Goal: Task Accomplishment & Management: Complete application form

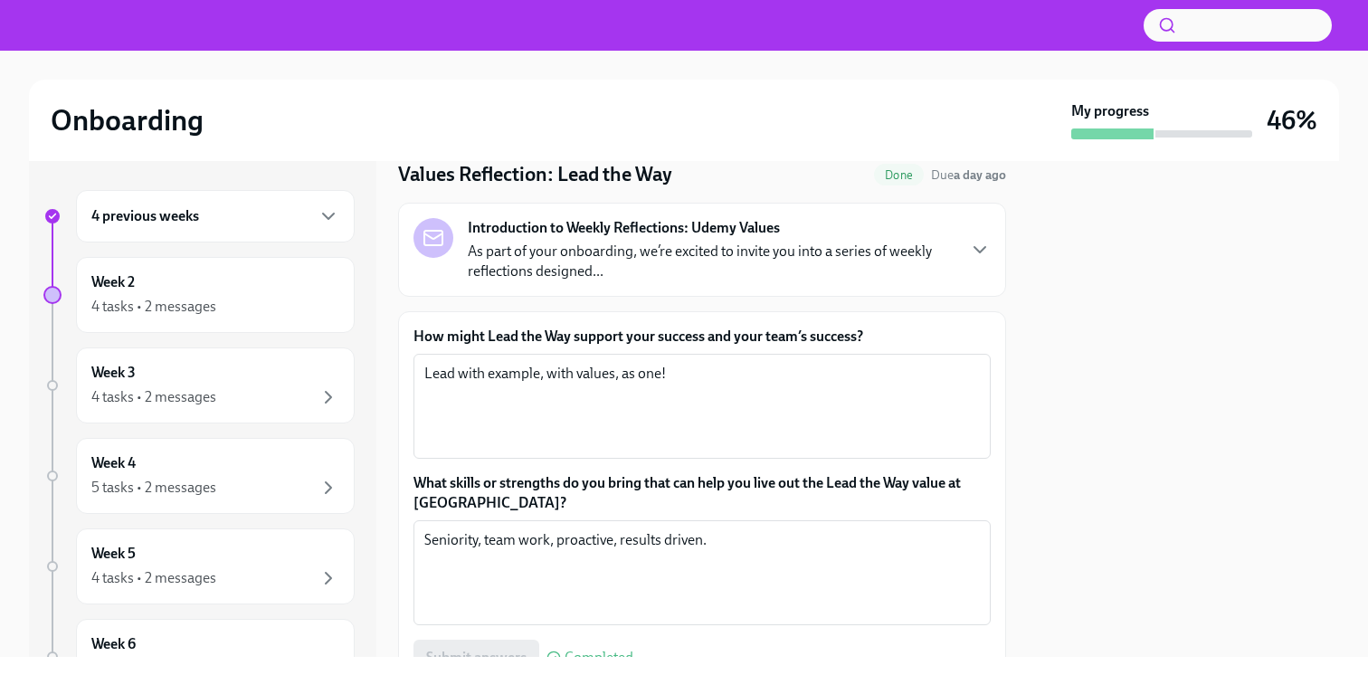
scroll to position [77, 0]
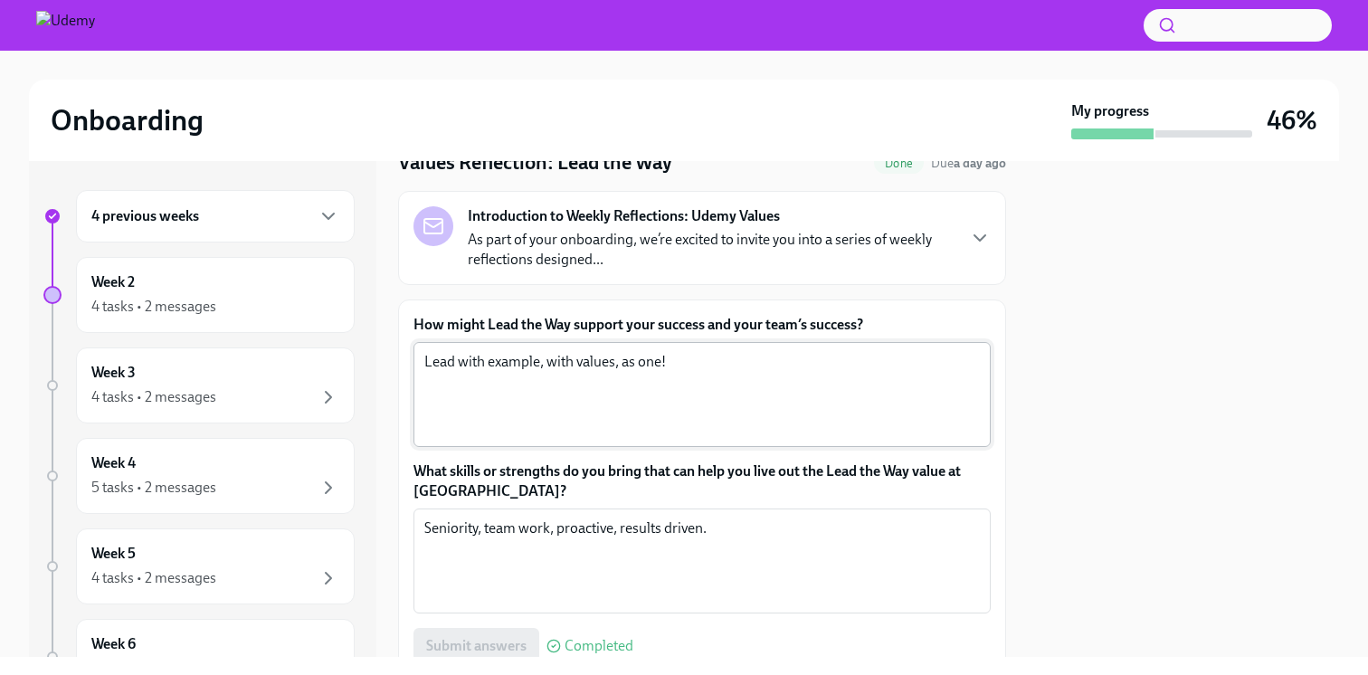
click at [645, 414] on textarea "Lead with example, with values, as one!" at bounding box center [702, 394] width 556 height 87
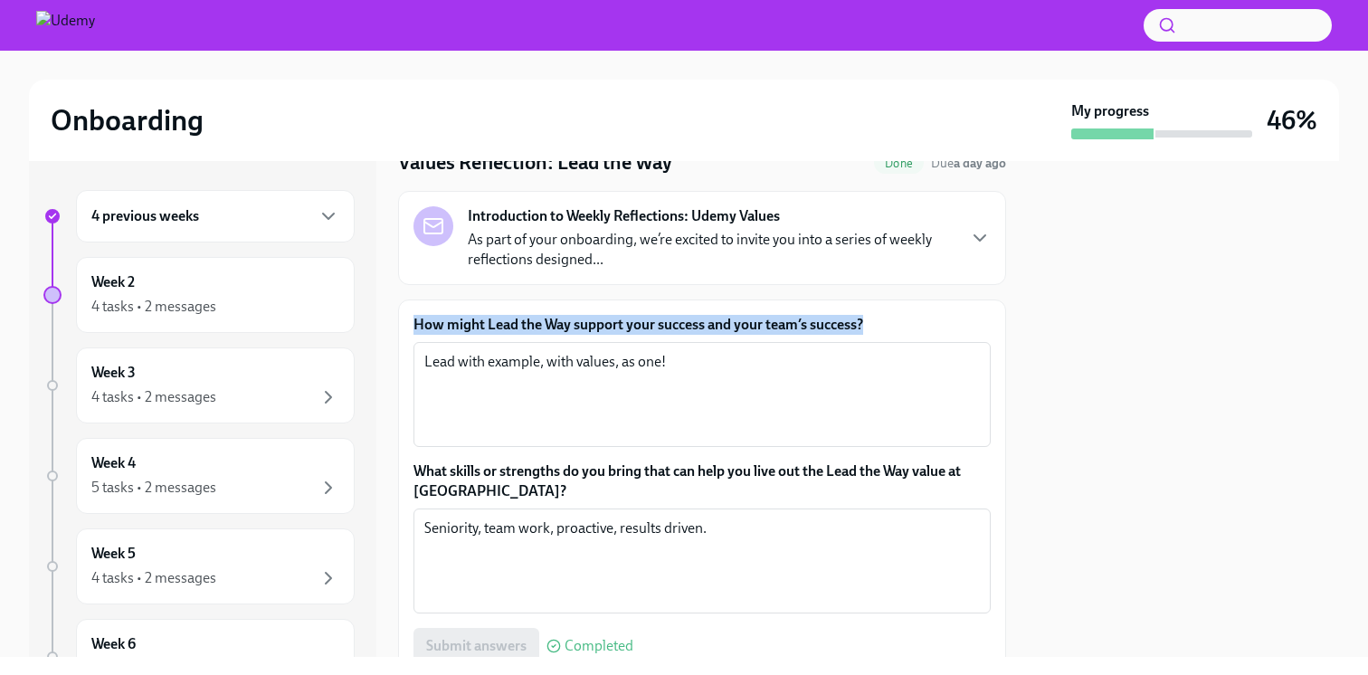
drag, startPoint x: 881, startPoint y: 323, endPoint x: 403, endPoint y: 319, distance: 478.8
click at [403, 319] on div "How might Lead the Way support your success and your team’s success? Lead with …" at bounding box center [702, 490] width 608 height 380
copy label "How might Lead the Way support your success and your team’s success?"
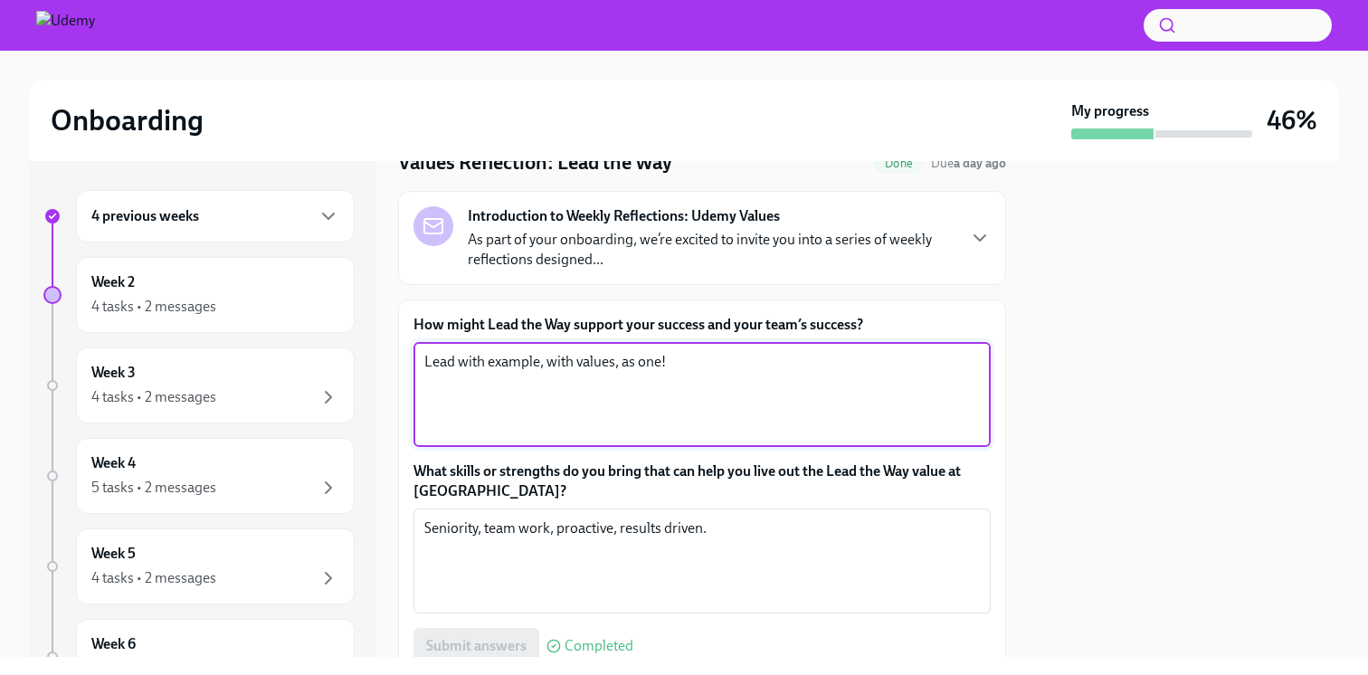
drag, startPoint x: 689, startPoint y: 367, endPoint x: 545, endPoint y: 354, distance: 144.5
click at [545, 354] on textarea "Lead with example, with values, as one!" at bounding box center [702, 394] width 556 height 87
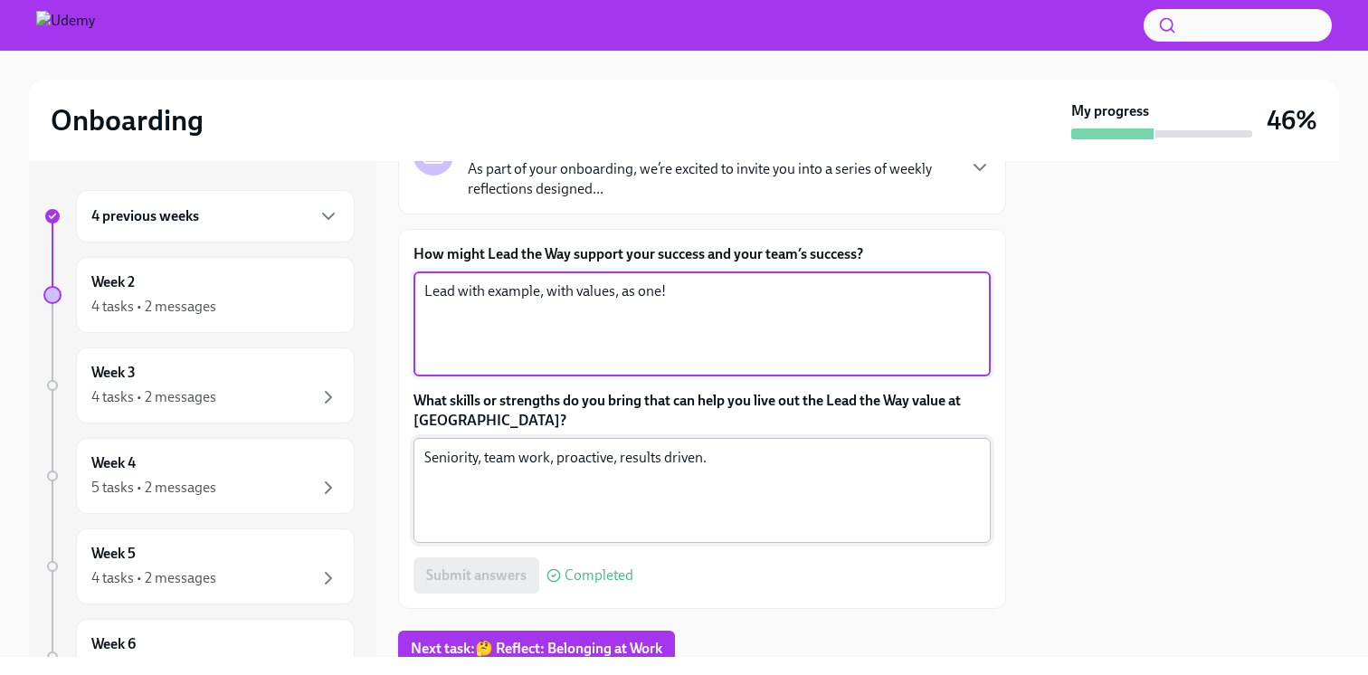
scroll to position [215, 0]
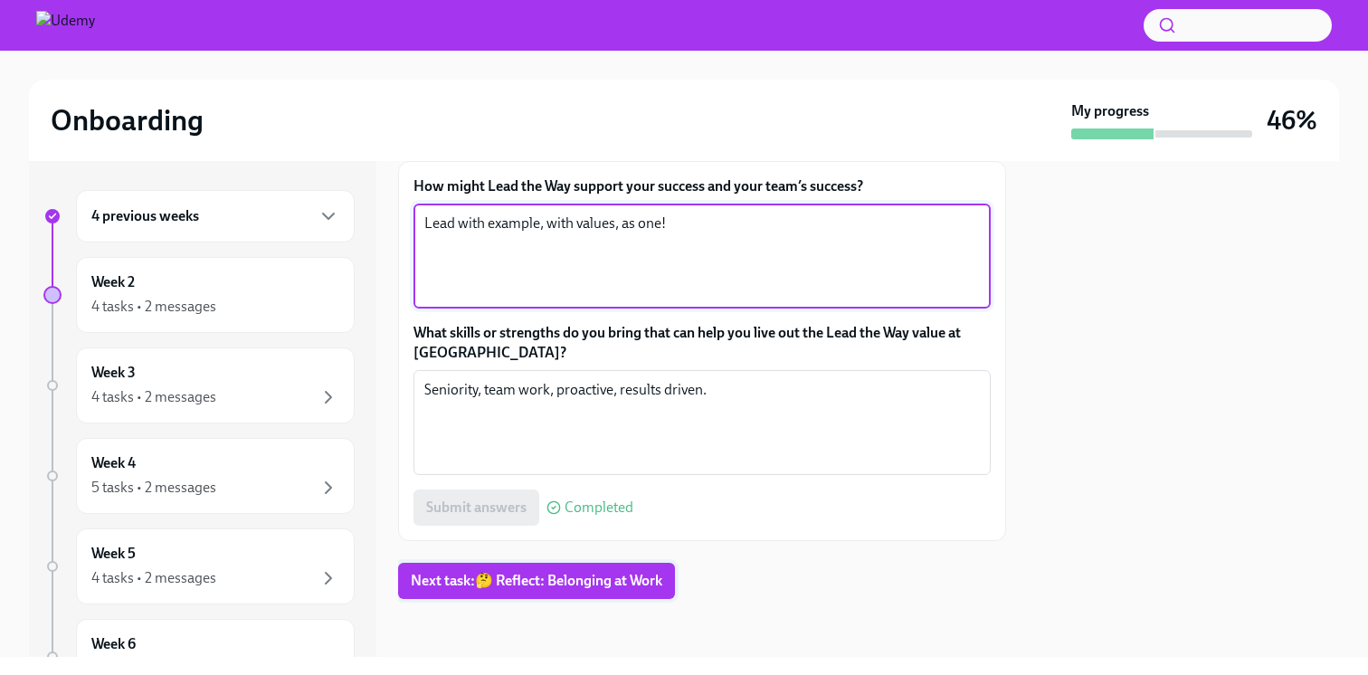
click at [586, 580] on span "Next task : 🤔 Reflect: Belonging at Work" at bounding box center [537, 581] width 252 height 18
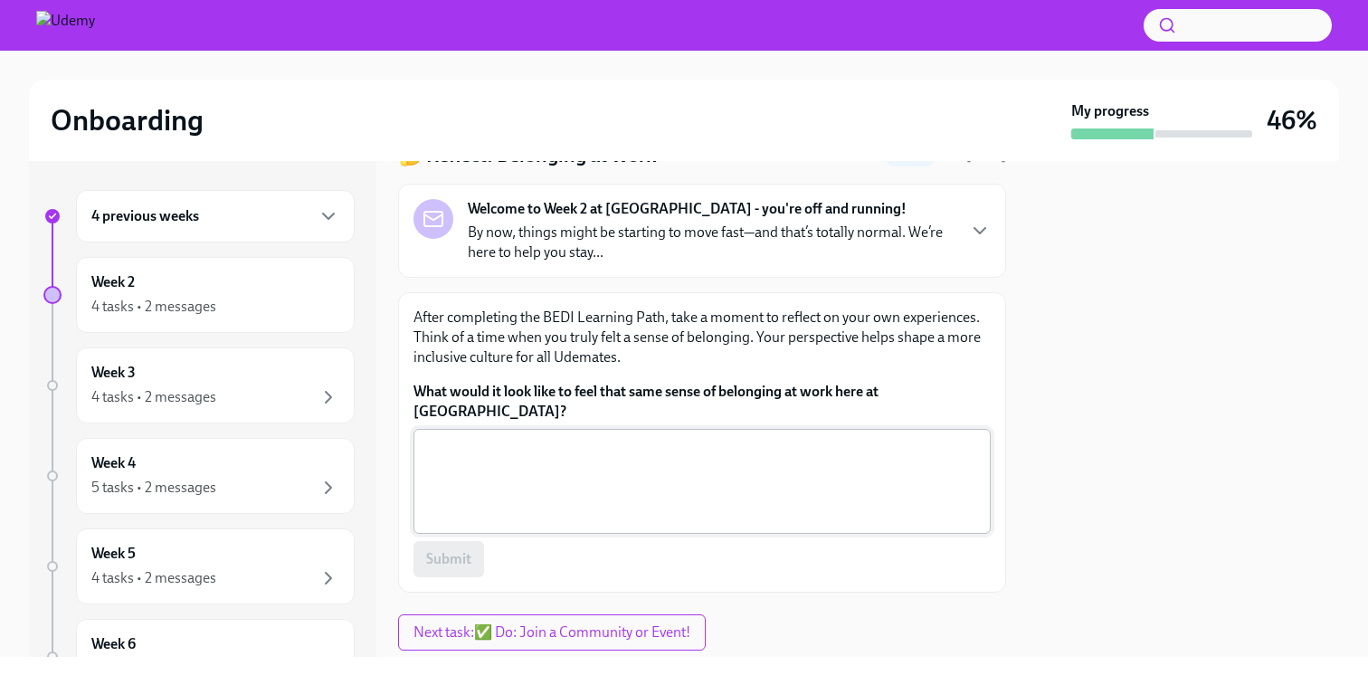
scroll to position [116, 0]
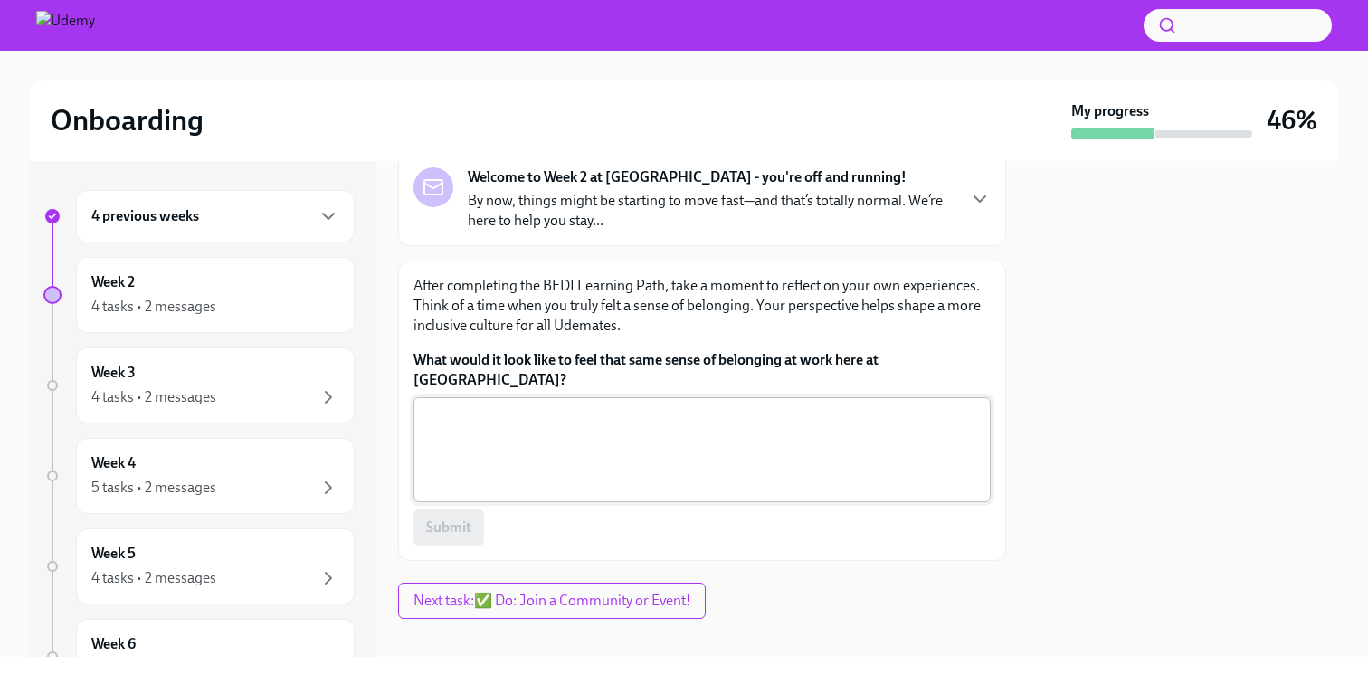
click at [751, 419] on textarea "What would it look like to feel that same sense of belonging at work here at [G…" at bounding box center [702, 449] width 556 height 87
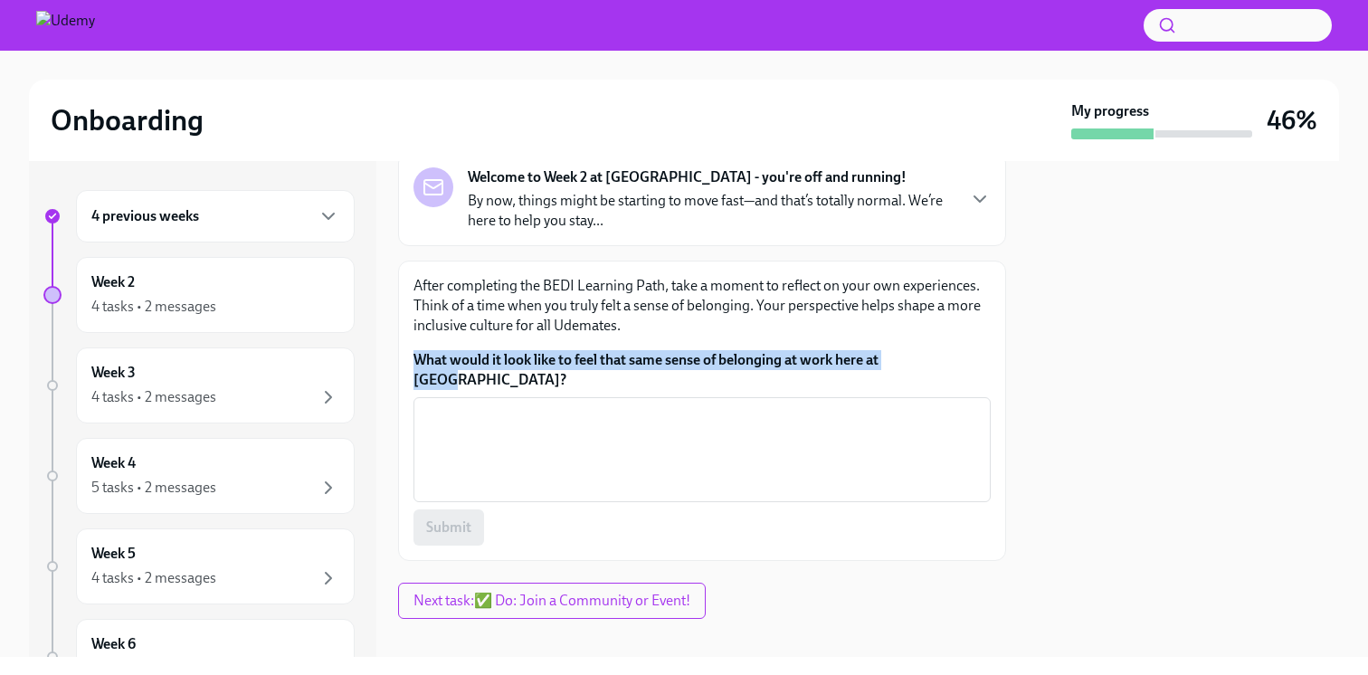
drag, startPoint x: 931, startPoint y: 362, endPoint x: 406, endPoint y: 353, distance: 525.0
click at [406, 353] on div "After completing the BEDI Learning Path, take a moment to reflect on your own e…" at bounding box center [702, 411] width 608 height 300
copy label "What would it look like to feel that same sense of belonging at work here at [G…"
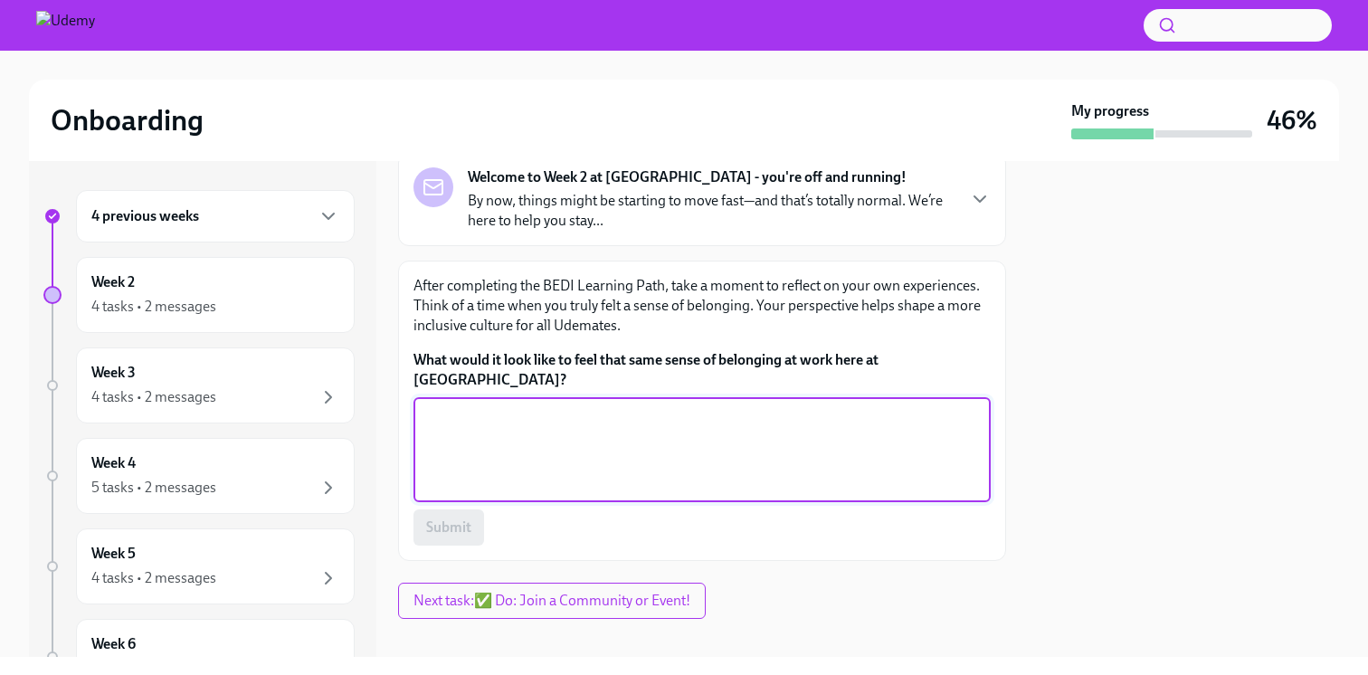
click at [467, 411] on textarea "What would it look like to feel that same sense of belonging at work here at [G…" at bounding box center [702, 449] width 556 height 87
paste textarea "To me, a true sense of belonging at Udemy would look like feeling safe to speak…"
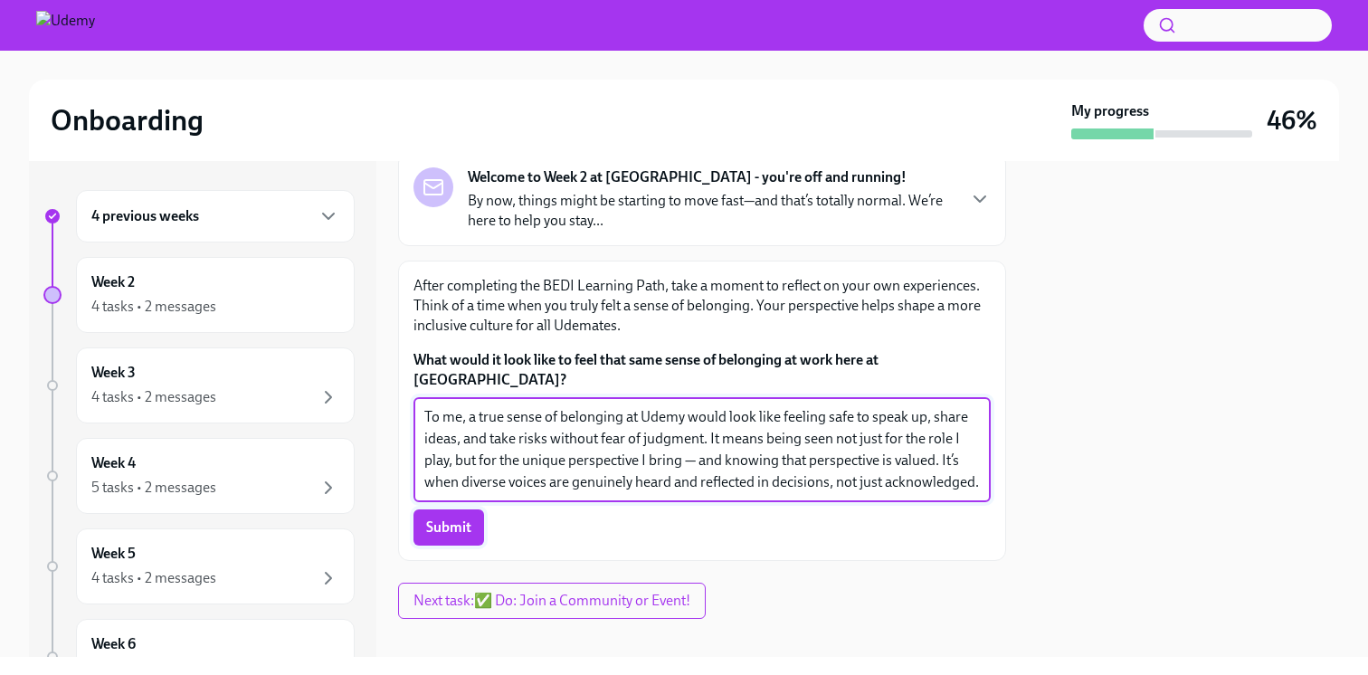
type textarea "To me, a true sense of belonging at Udemy would look like feeling safe to speak…"
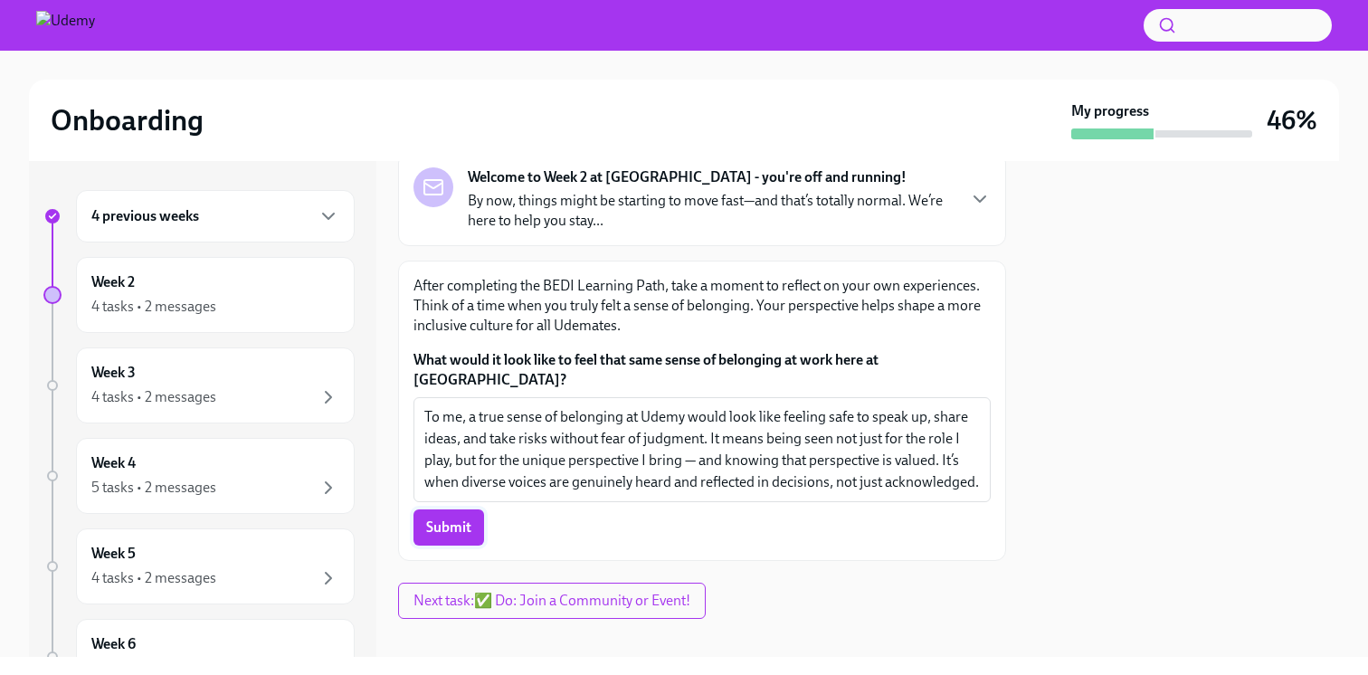
click at [453, 519] on span "Submit" at bounding box center [448, 528] width 45 height 18
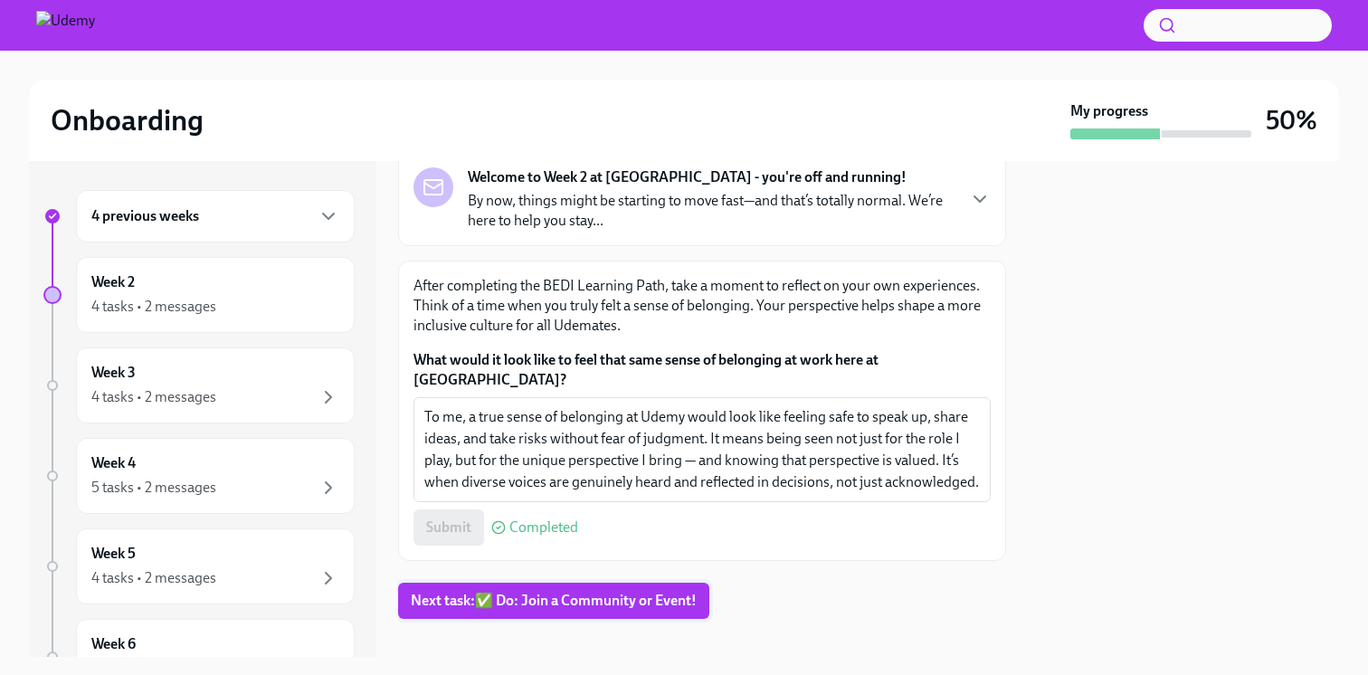
click at [487, 592] on span "Next task : ✅ Do: Join a Community or Event!" at bounding box center [554, 601] width 286 height 18
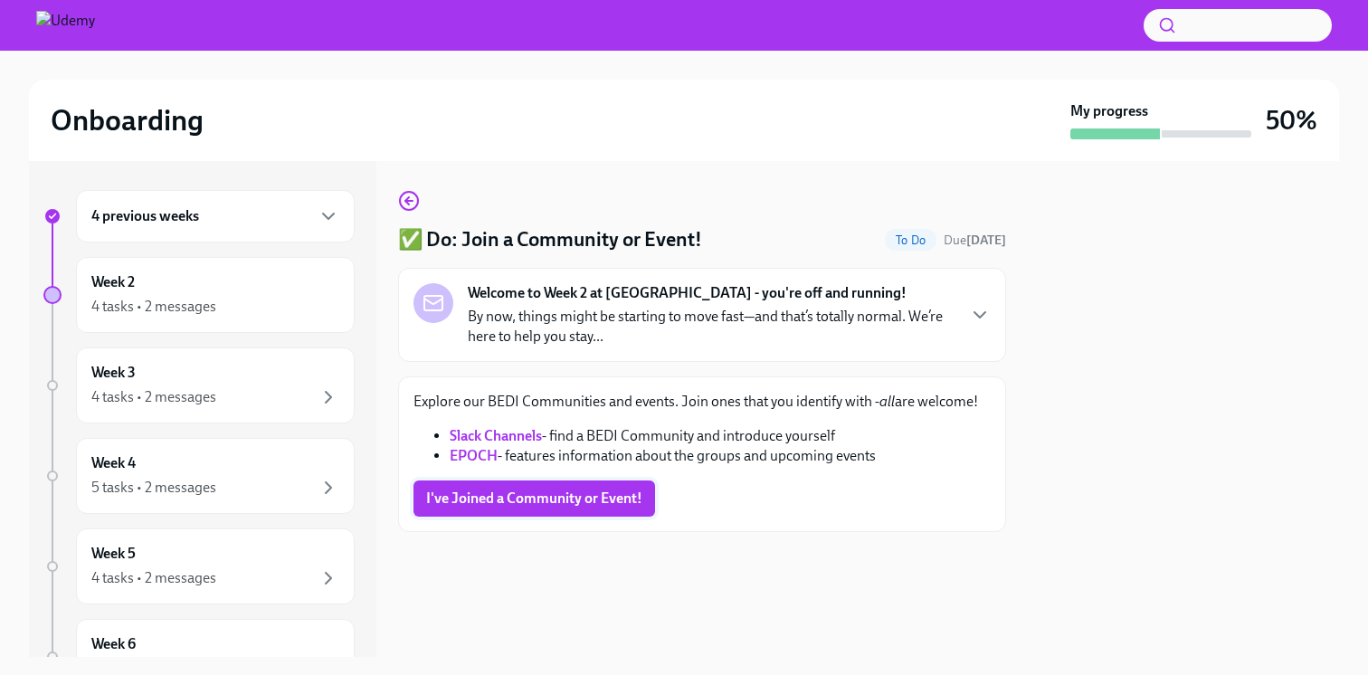
click at [475, 497] on span "I've Joined a Community or Event!" at bounding box center [534, 499] width 216 height 18
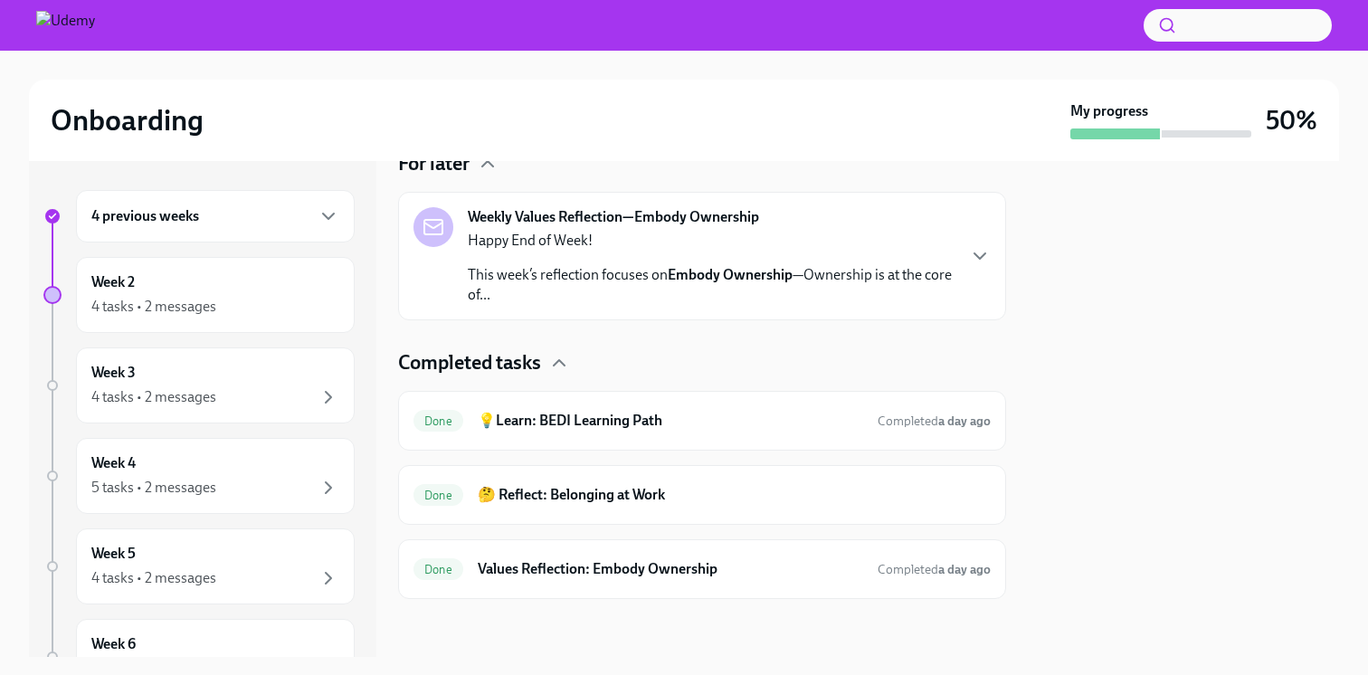
scroll to position [244, 0]
